Goal: Check status: Check status

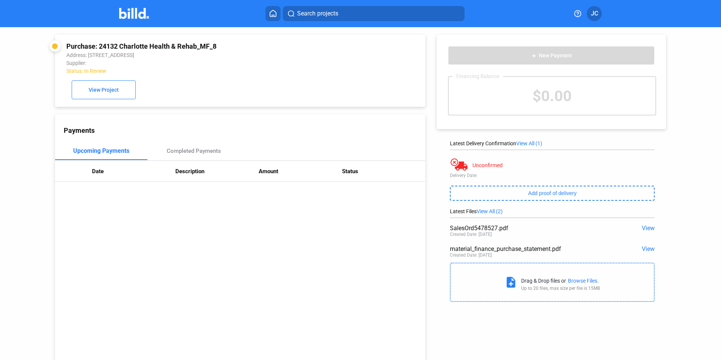
click at [137, 17] on img at bounding box center [134, 13] width 30 height 11
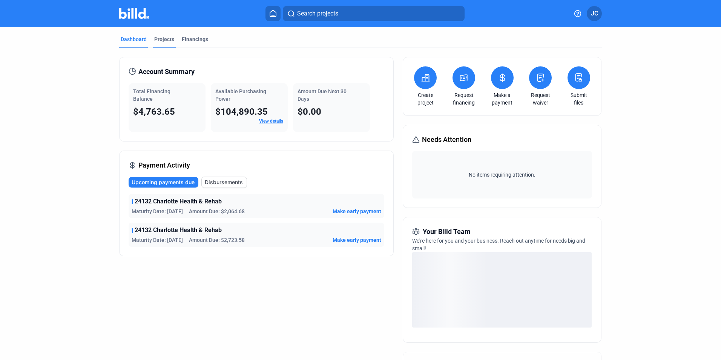
click at [156, 38] on div "Projects" at bounding box center [164, 39] width 20 height 8
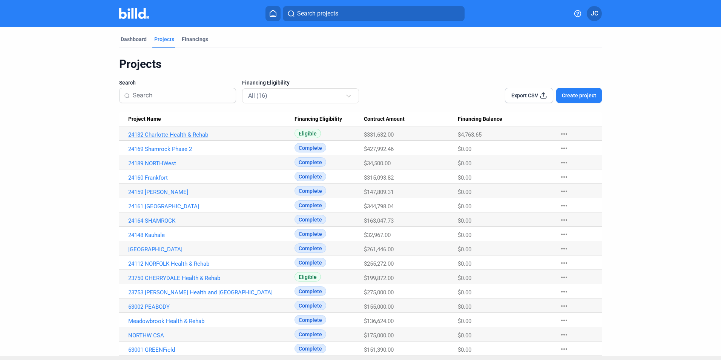
click at [175, 136] on link "24132 Charlotte Health & Rehab" at bounding box center [211, 134] width 166 height 7
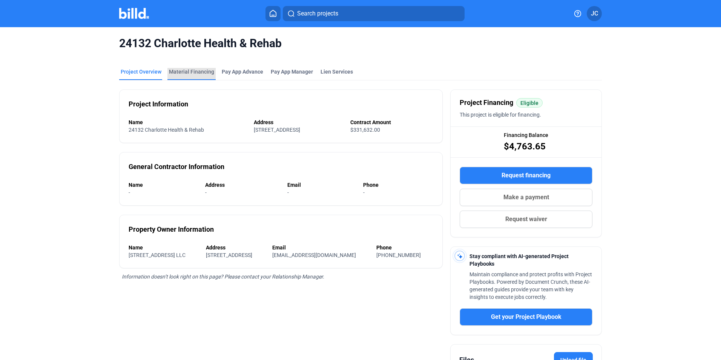
click at [190, 76] on div "Material Financing" at bounding box center [191, 74] width 48 height 12
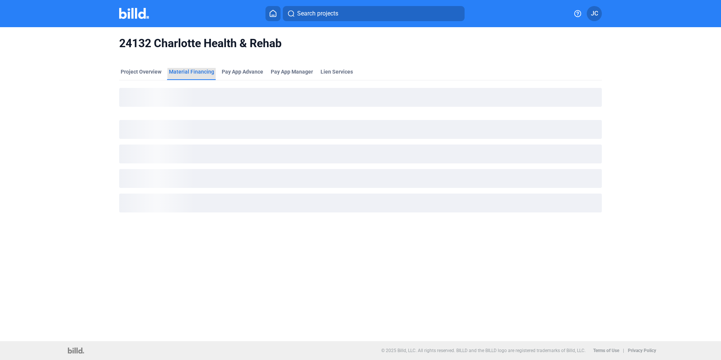
click at [191, 70] on div "Material Financing" at bounding box center [191, 72] width 45 height 8
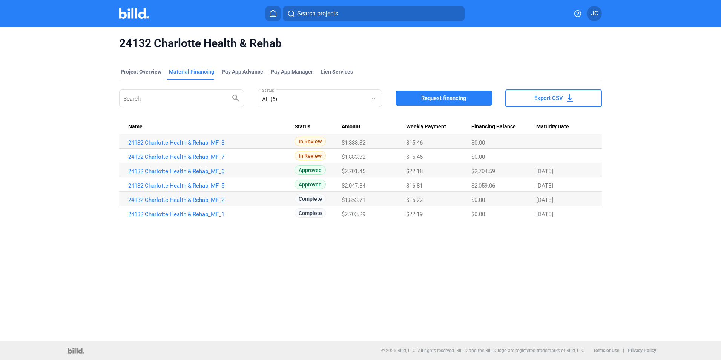
drag, startPoint x: 175, startPoint y: 140, endPoint x: 177, endPoint y: 133, distance: 7.2
click at [177, 133] on table "Name Status Amount Weekly Payment Financing Balance Maturity Date 24132 Charlot…" at bounding box center [360, 170] width 482 height 100
drag, startPoint x: 177, startPoint y: 133, endPoint x: 149, endPoint y: 111, distance: 35.1
click at [149, 111] on div "Search search All (6) Status Request financing Export CSV Name Status Amount We…" at bounding box center [360, 154] width 482 height 132
